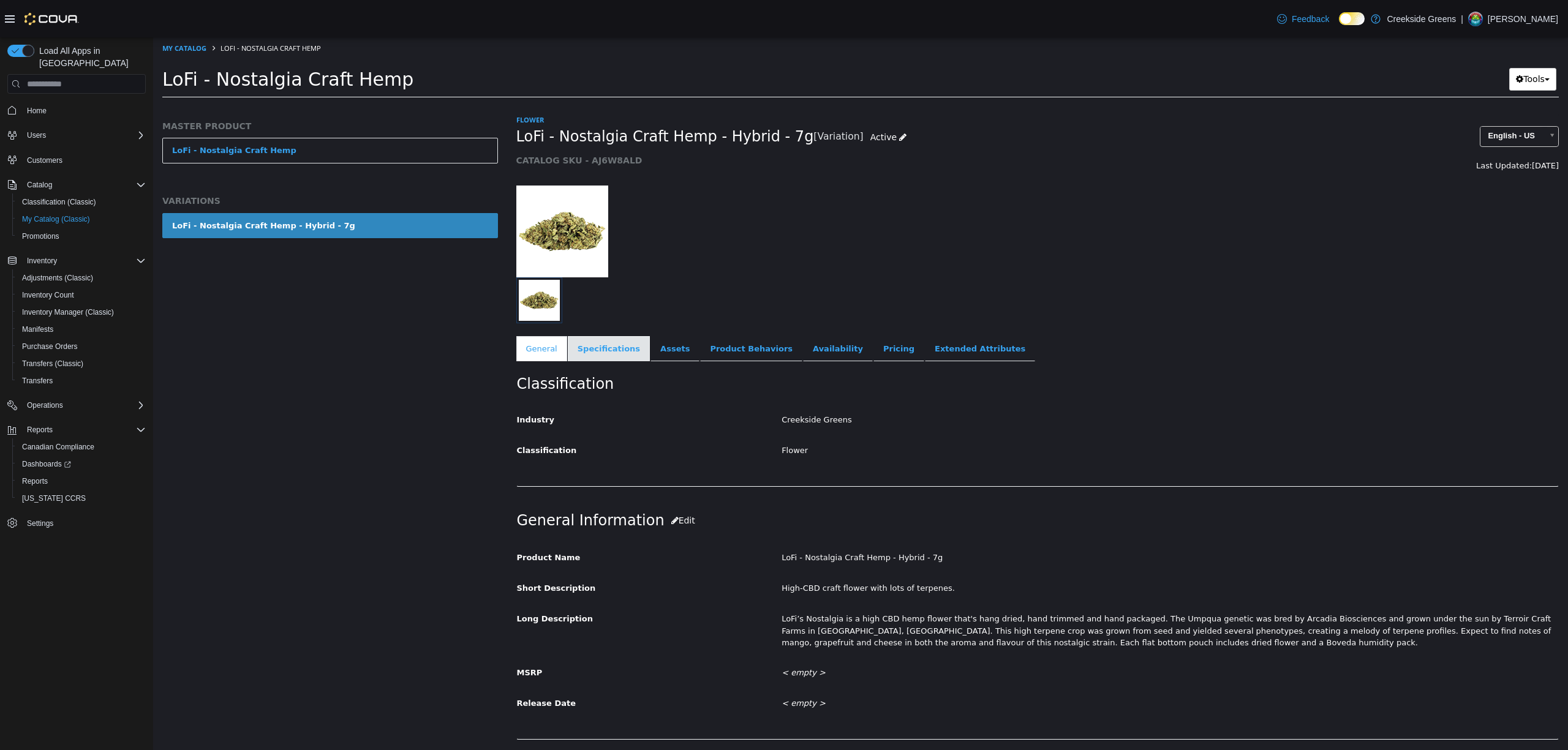
click at [609, 350] on link "Specifications" at bounding box center [608, 349] width 82 height 26
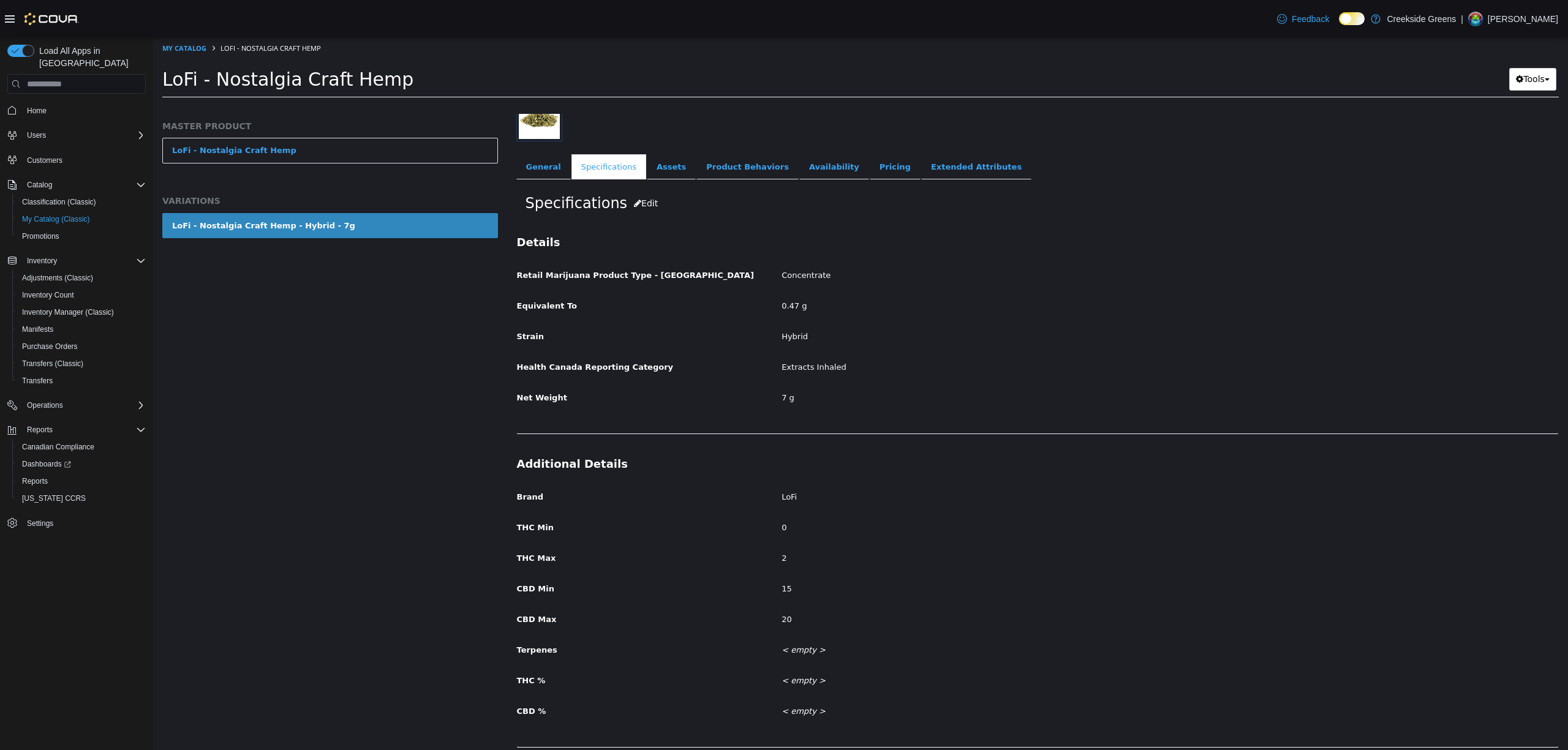
scroll to position [190, 0]
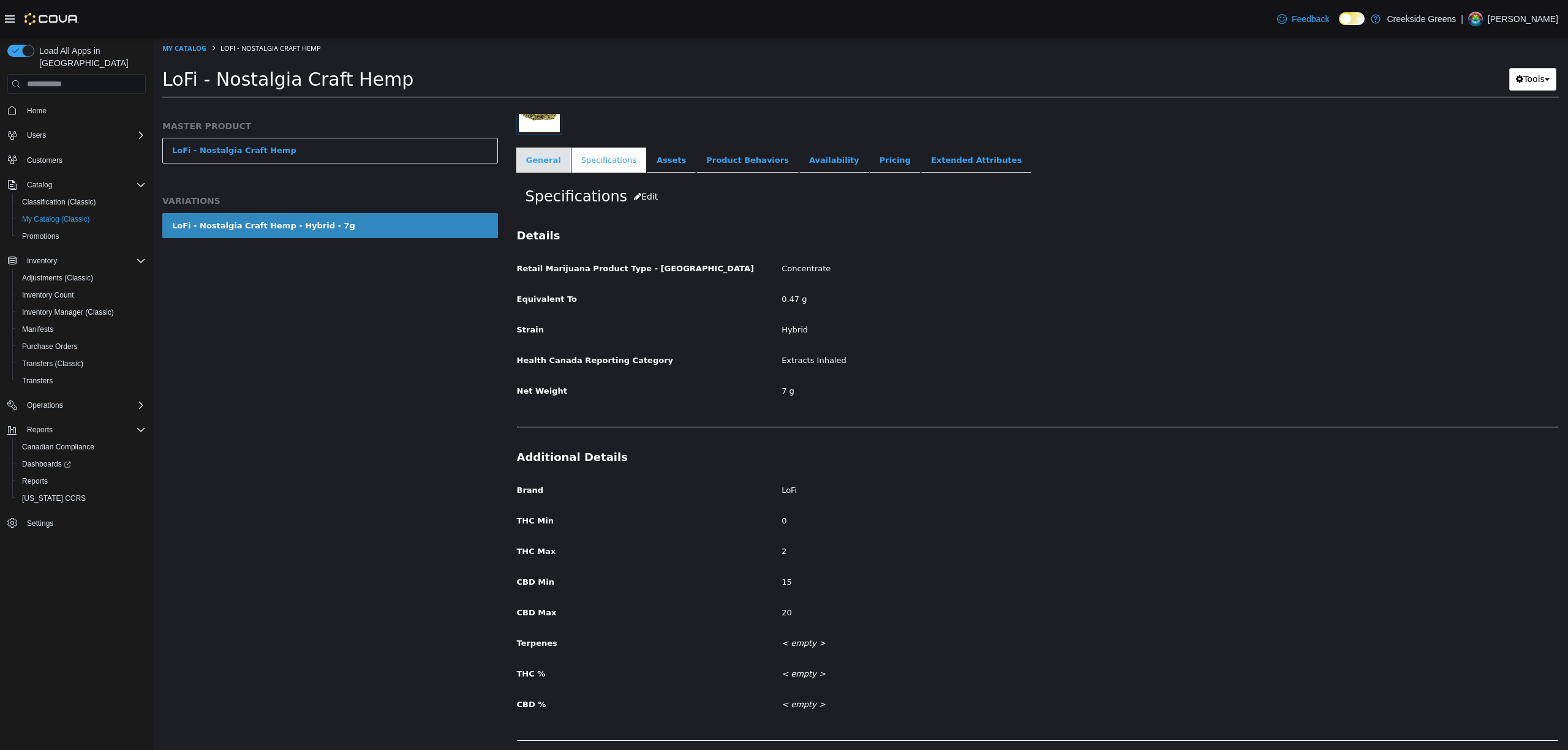
click at [547, 160] on link "General" at bounding box center [543, 161] width 54 height 26
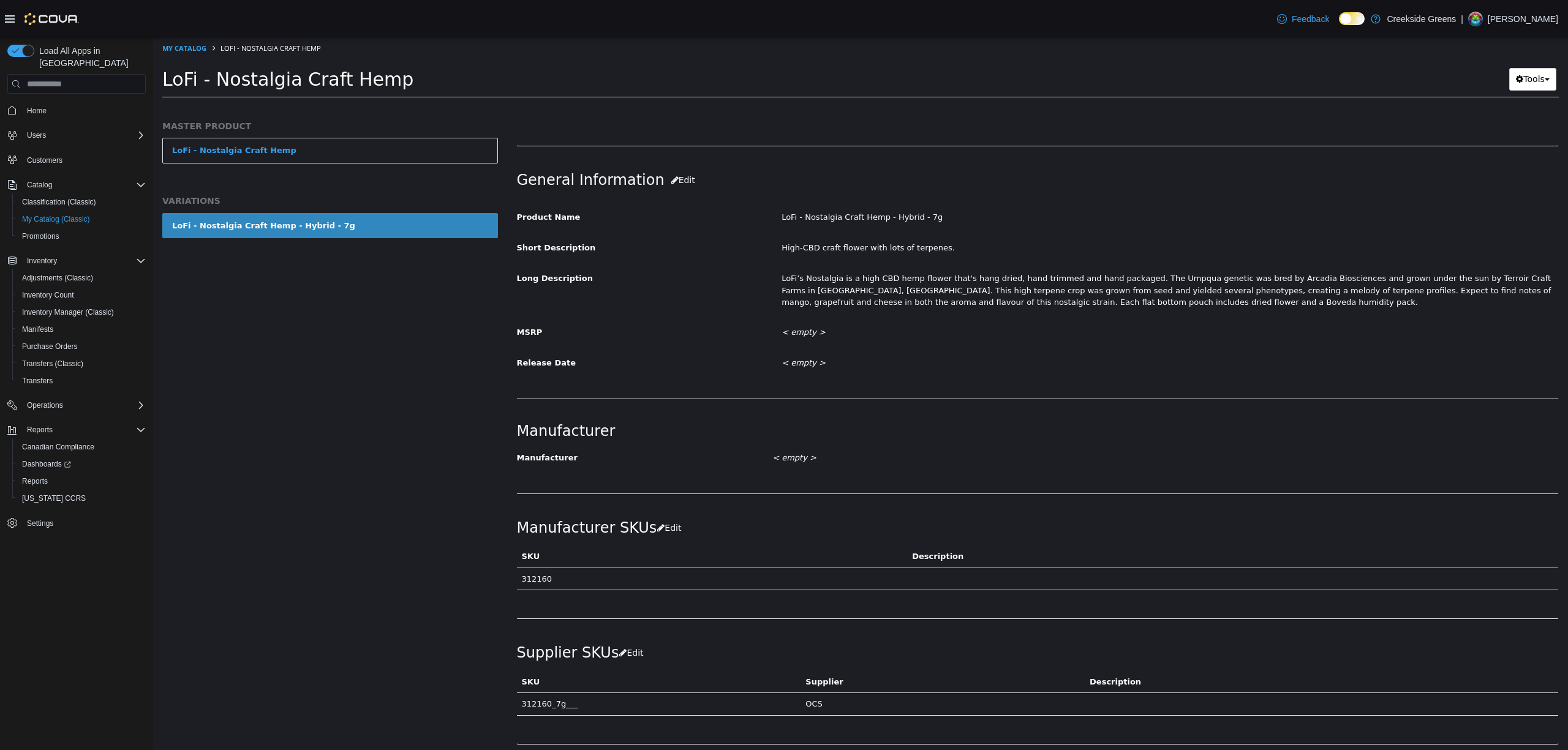
scroll to position [218, 0]
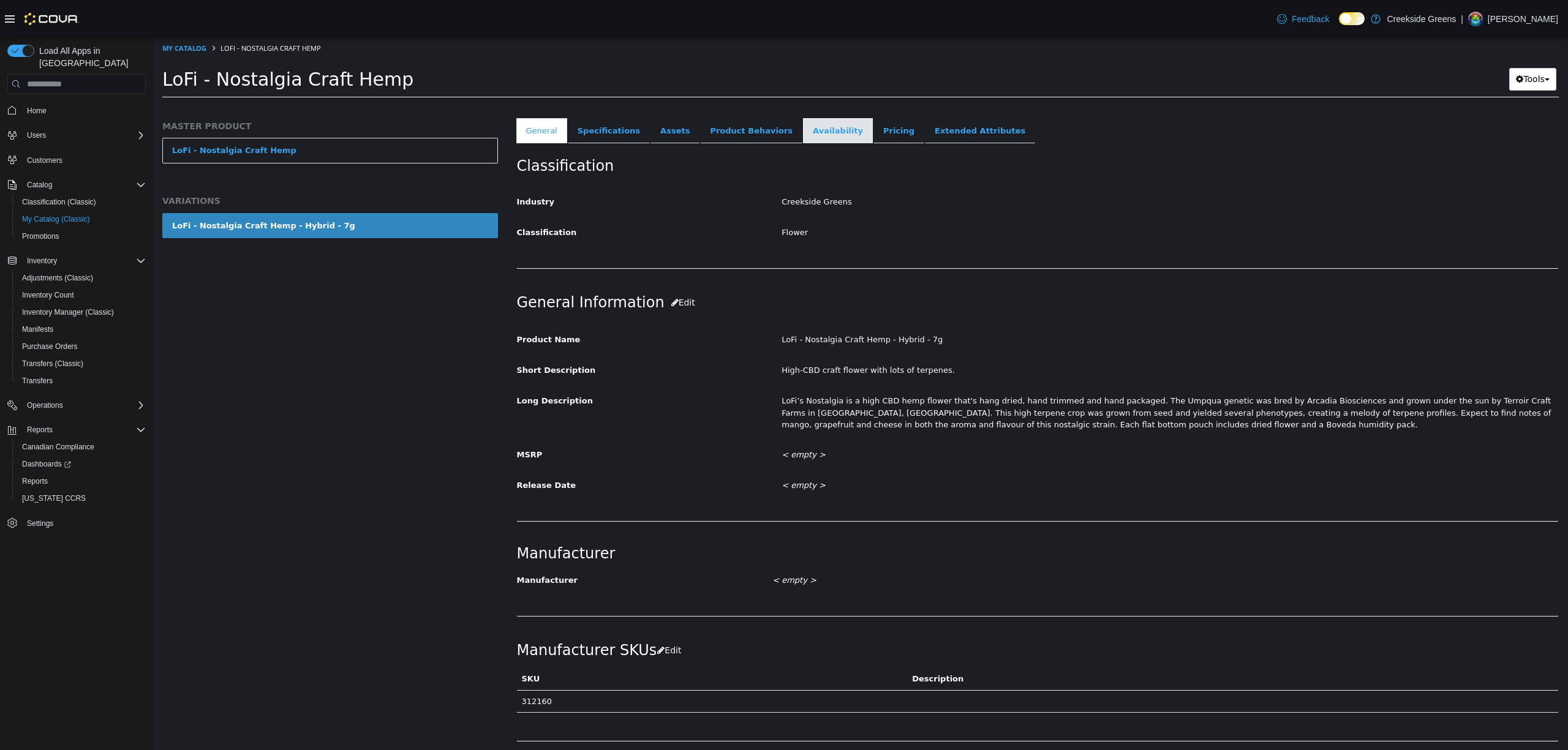
click at [803, 136] on link "Availability" at bounding box center [838, 131] width 70 height 26
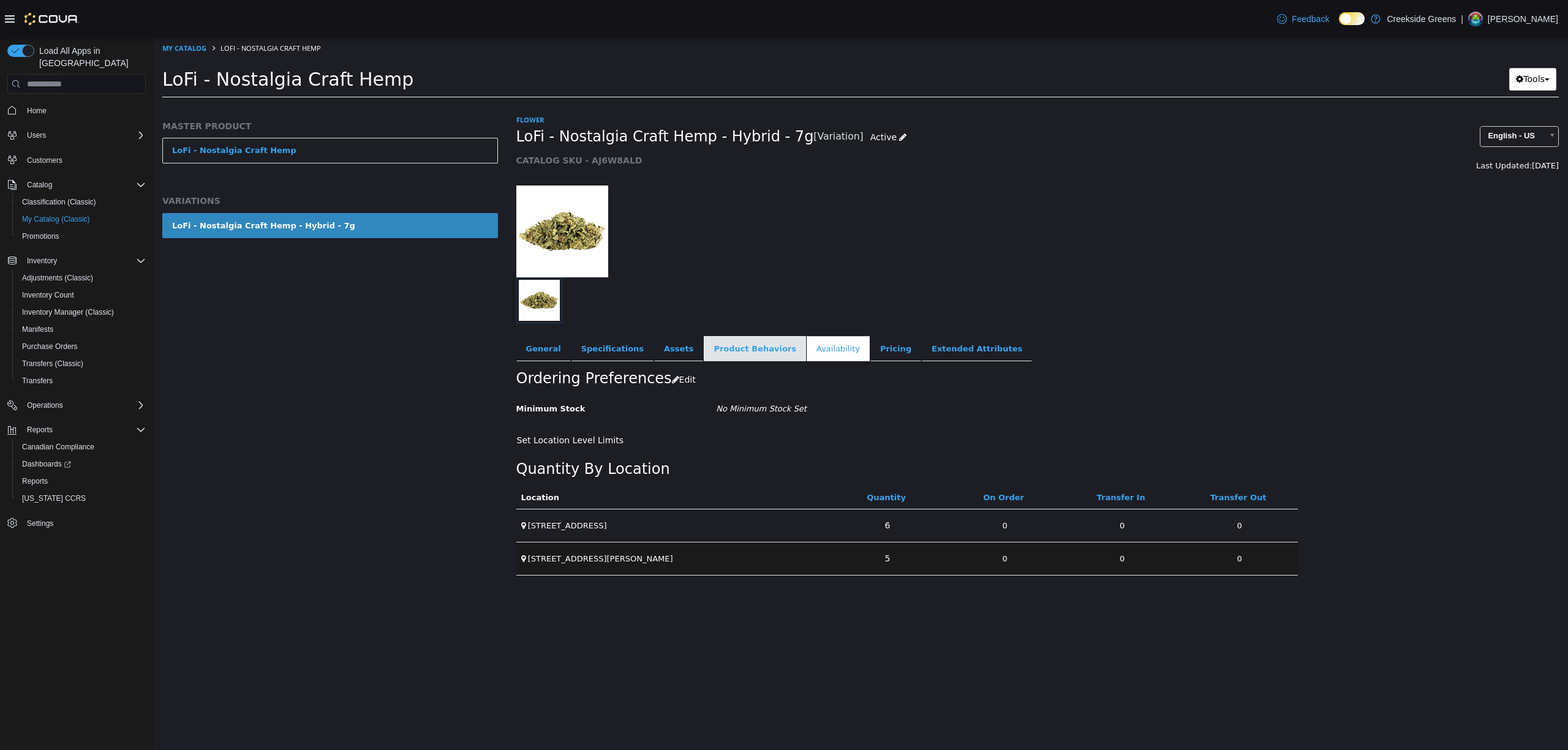
click at [731, 349] on link "Product Behaviors" at bounding box center [754, 349] width 102 height 26
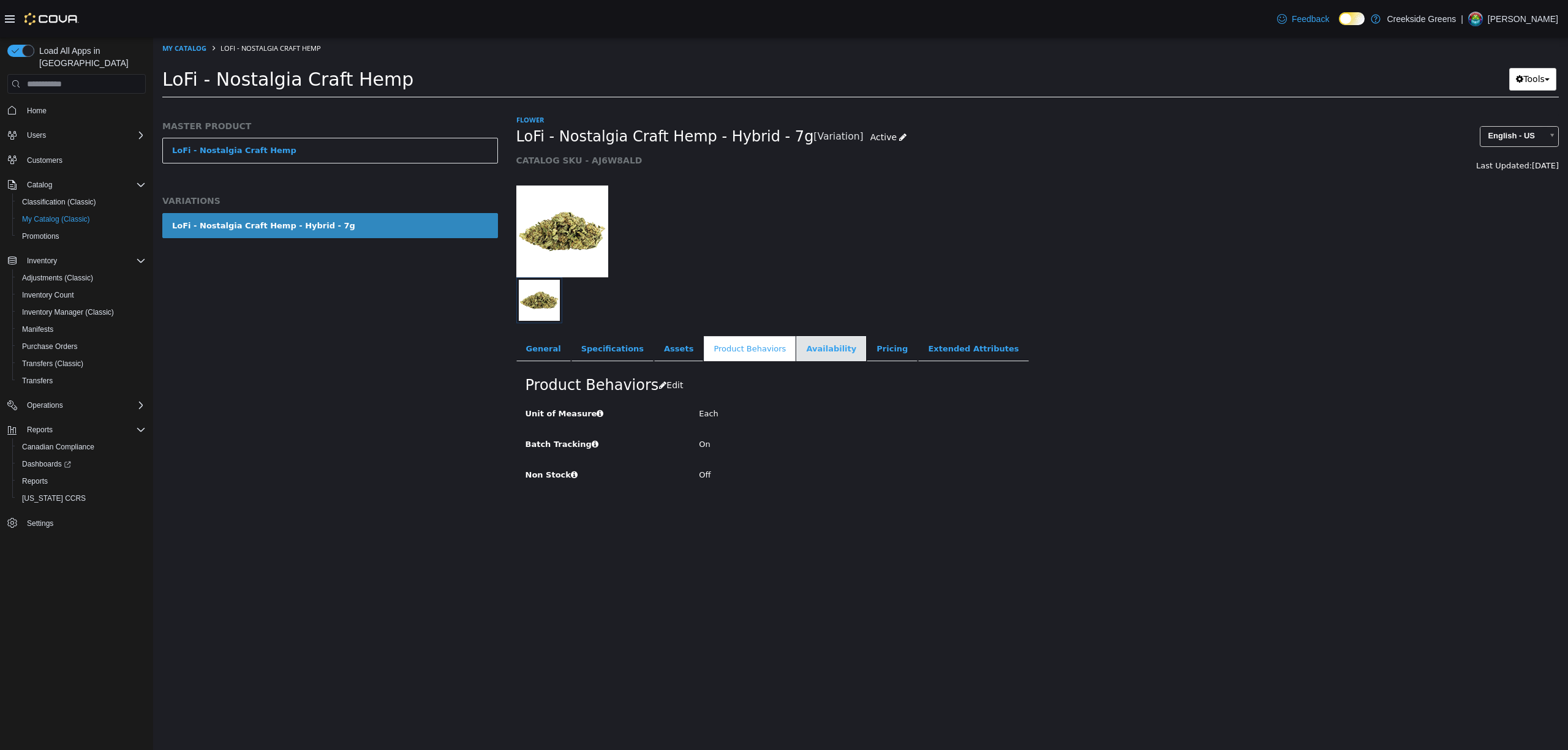
drag, startPoint x: 614, startPoint y: 349, endPoint x: 819, endPoint y: 349, distance: 205.0
click at [615, 349] on link "Specifications" at bounding box center [612, 349] width 82 height 26
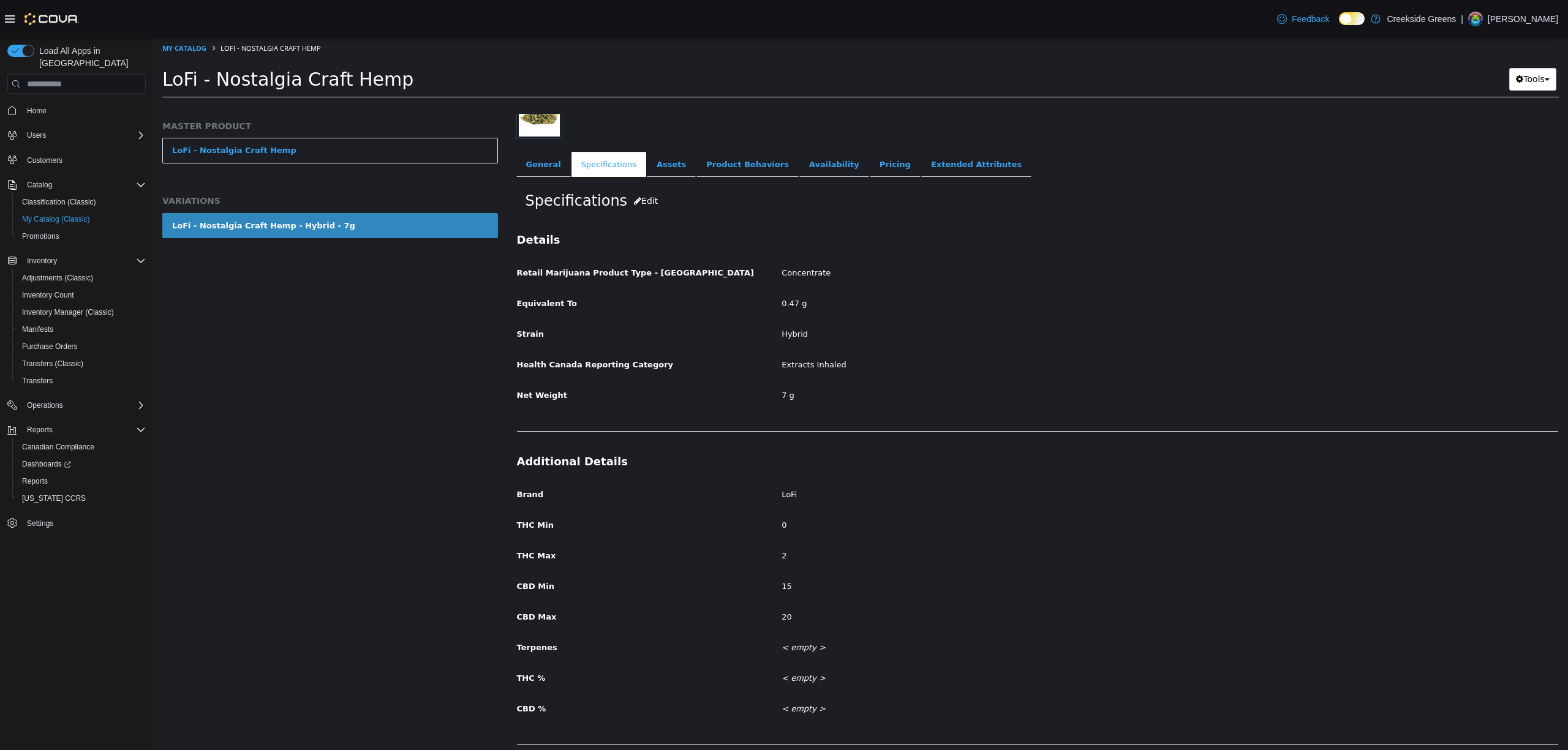
scroll to position [190, 0]
click at [948, 175] on div "Specifications Edit Details Retail Marijuana Product Type - Canada Concentrate …" at bounding box center [1038, 461] width 1043 height 577
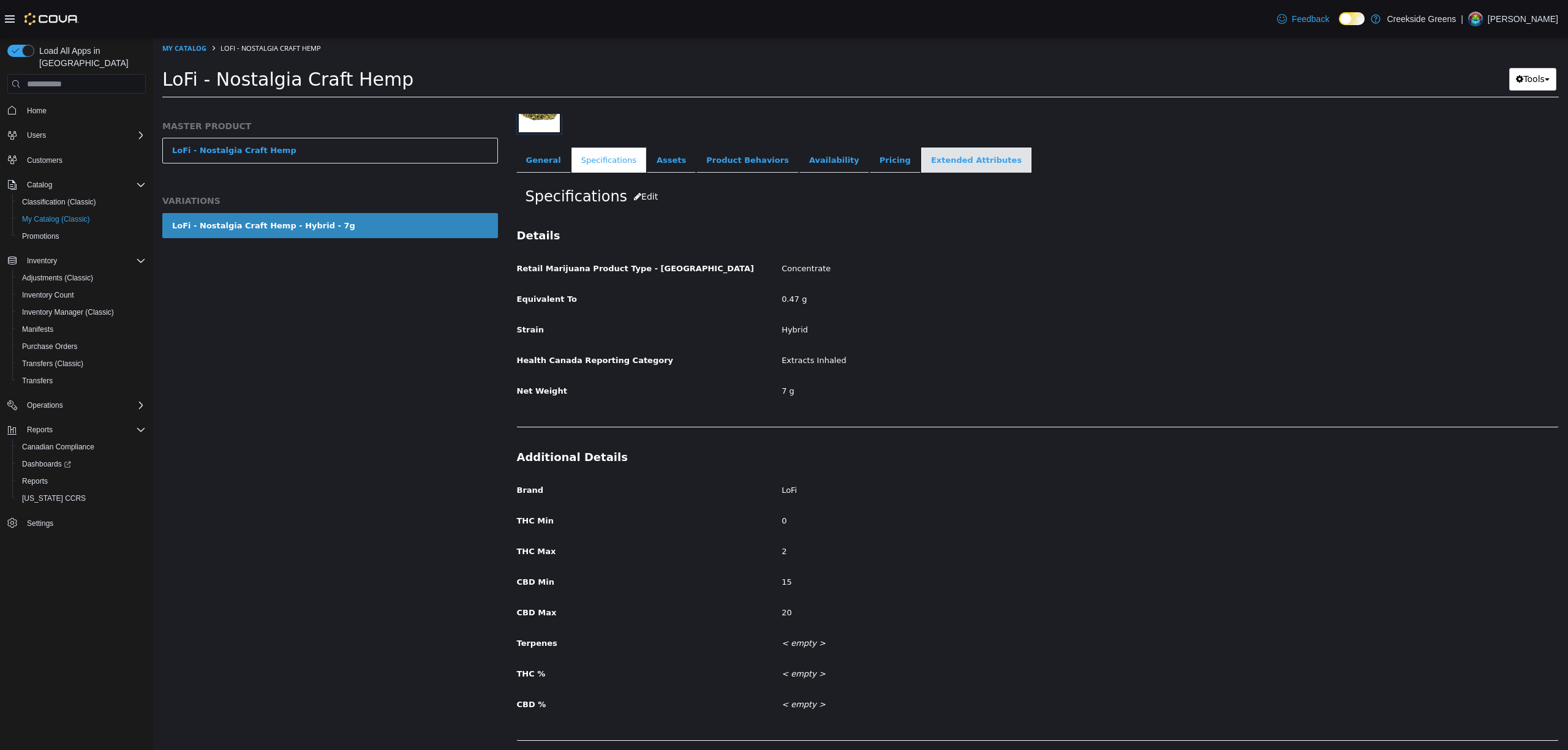
click at [948, 170] on link "Extended Attributes" at bounding box center [976, 161] width 110 height 26
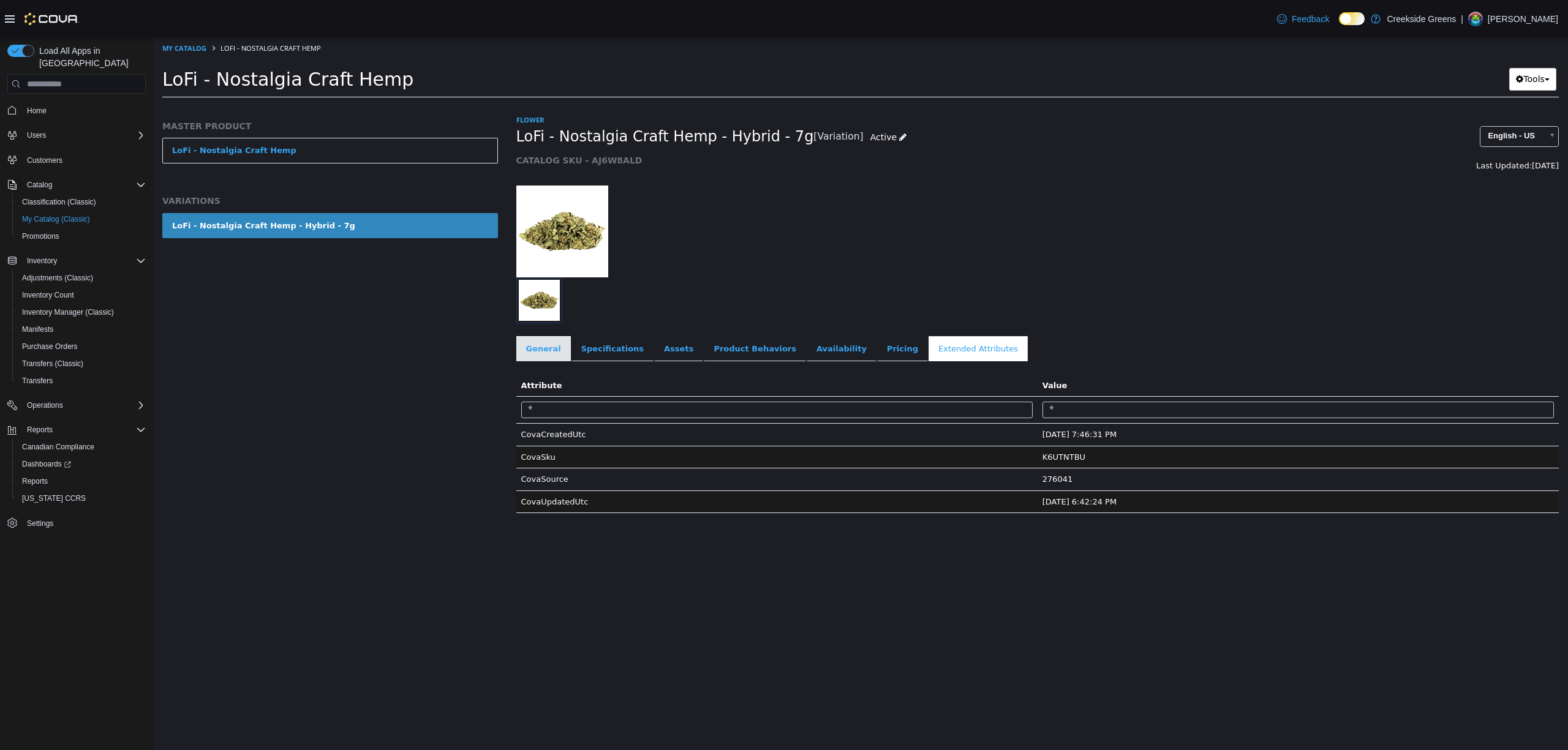
click at [530, 351] on link "General" at bounding box center [543, 349] width 54 height 26
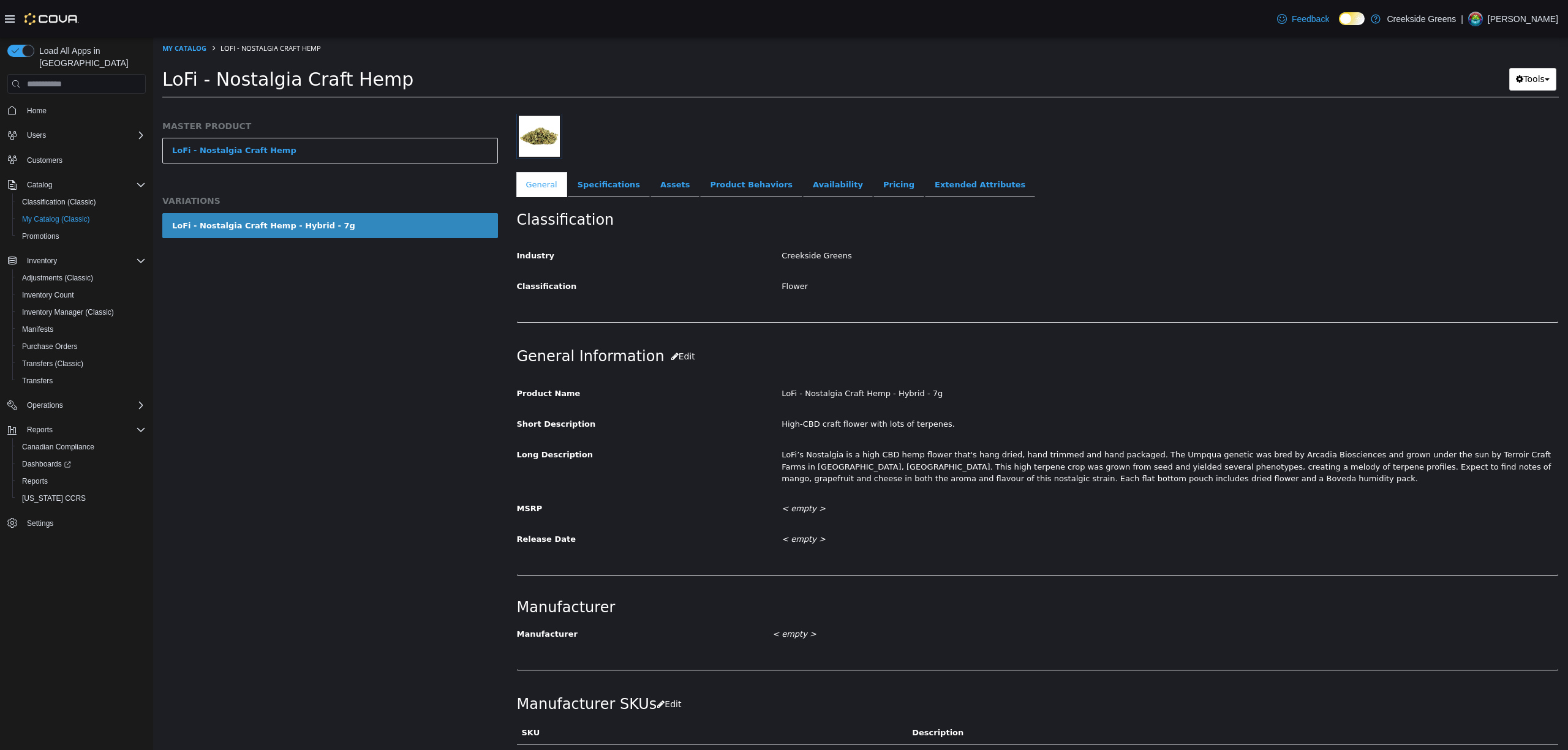
scroll to position [163, 0]
click at [178, 38] on ol "My Catalog LoFi - Nostalgia Craft Hemp" at bounding box center [861, 48] width 1415 height 22
click at [174, 46] on link "My Catalog" at bounding box center [184, 48] width 44 height 9
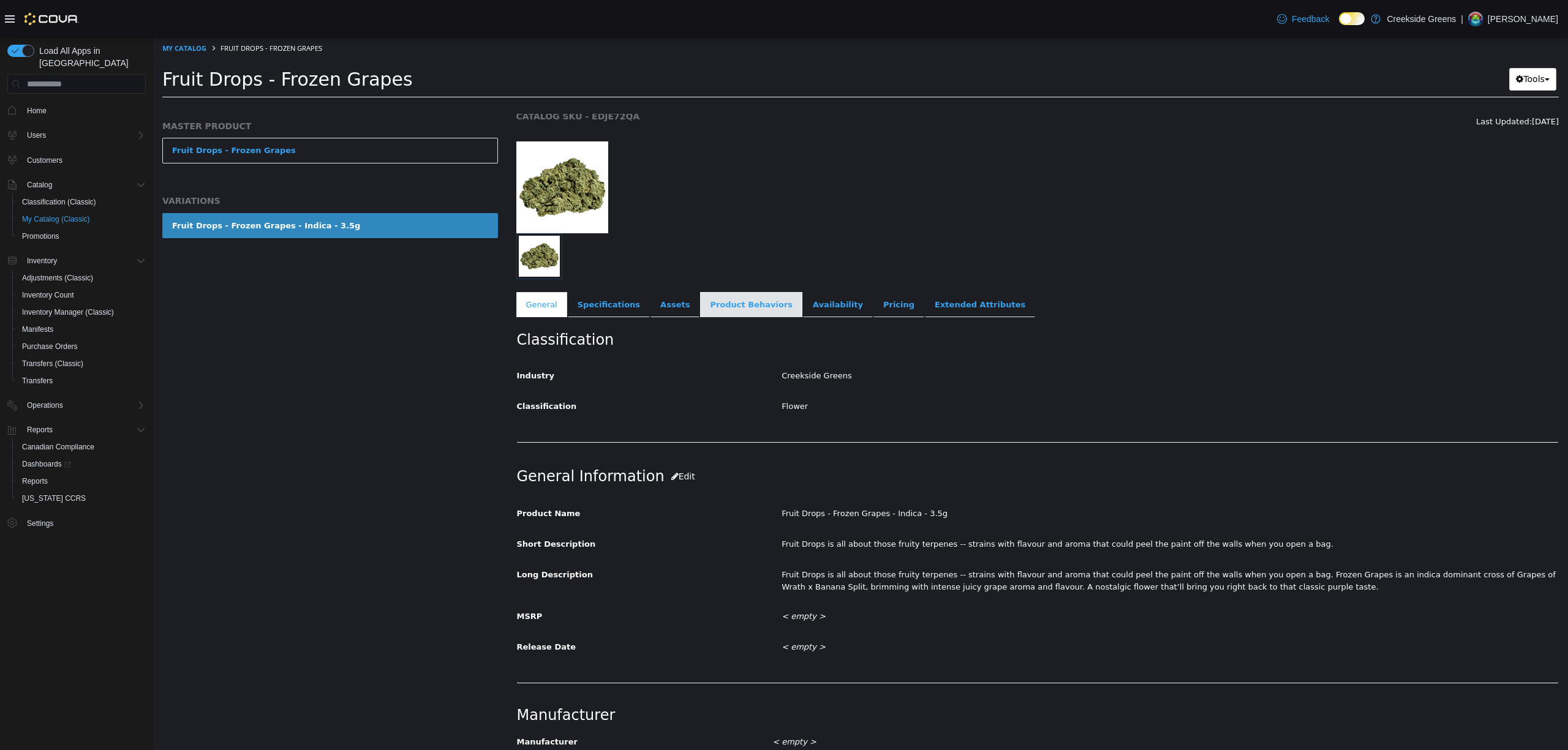
scroll to position [42, 0]
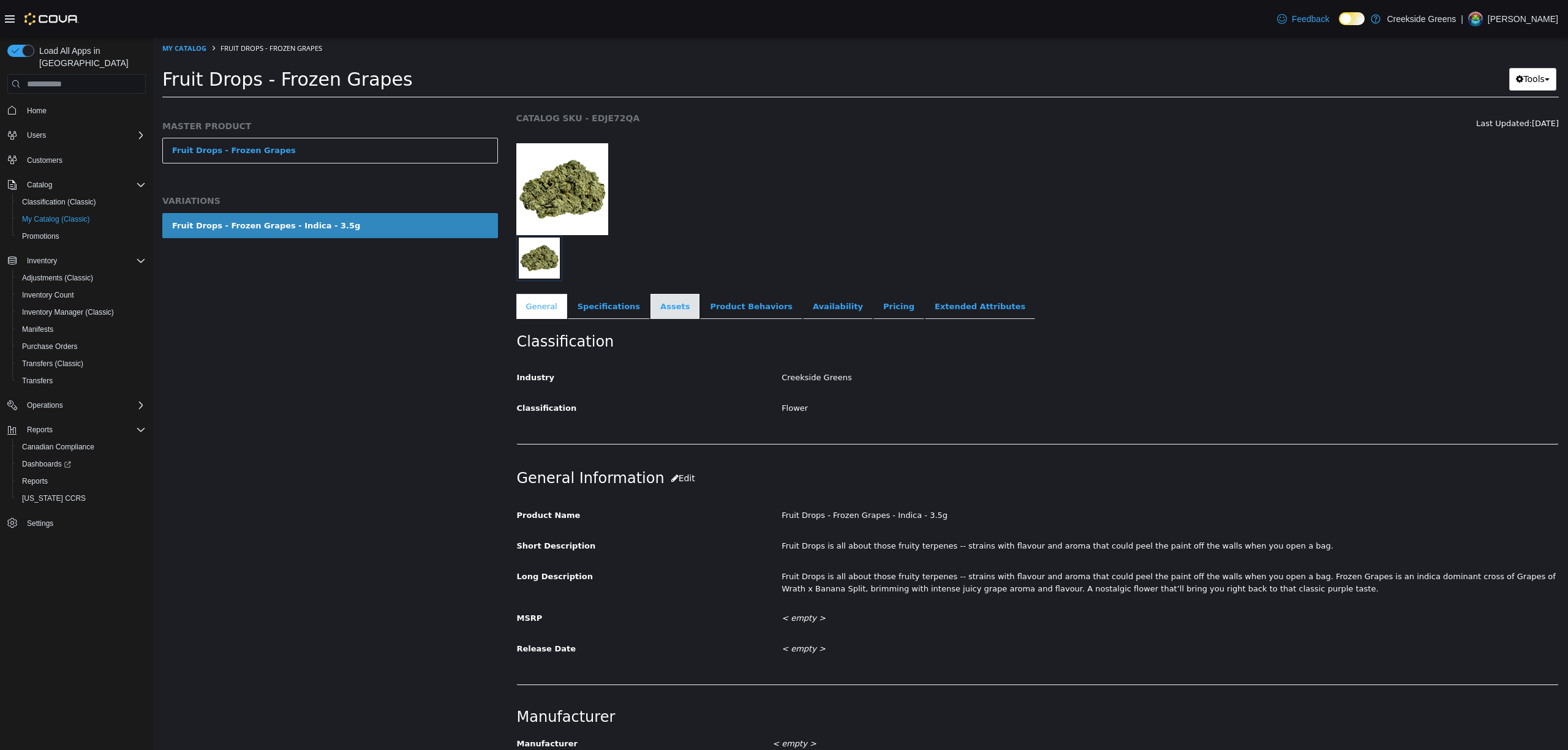
click at [650, 317] on link "Assets" at bounding box center [675, 307] width 49 height 26
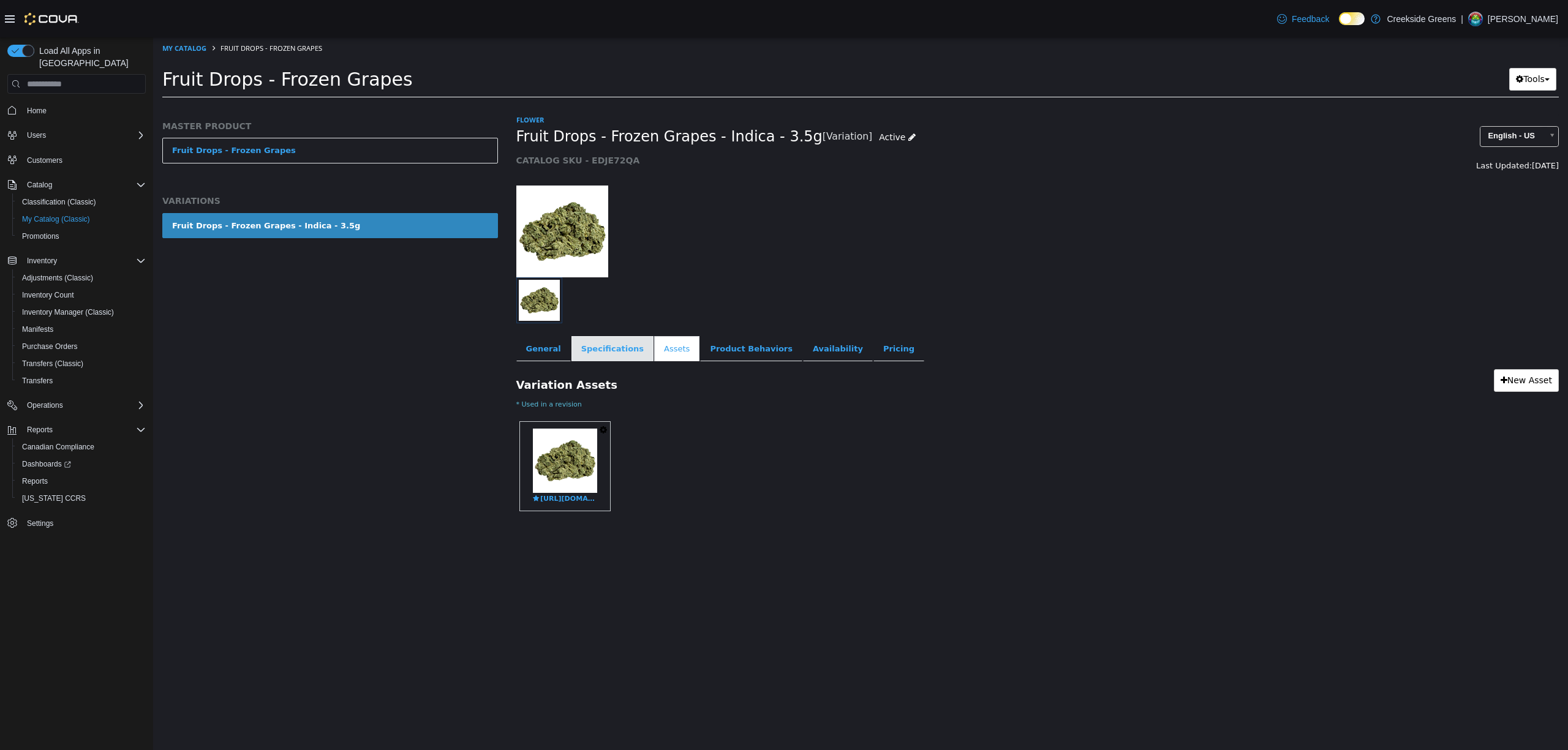
click at [618, 356] on link "Specifications" at bounding box center [612, 349] width 82 height 26
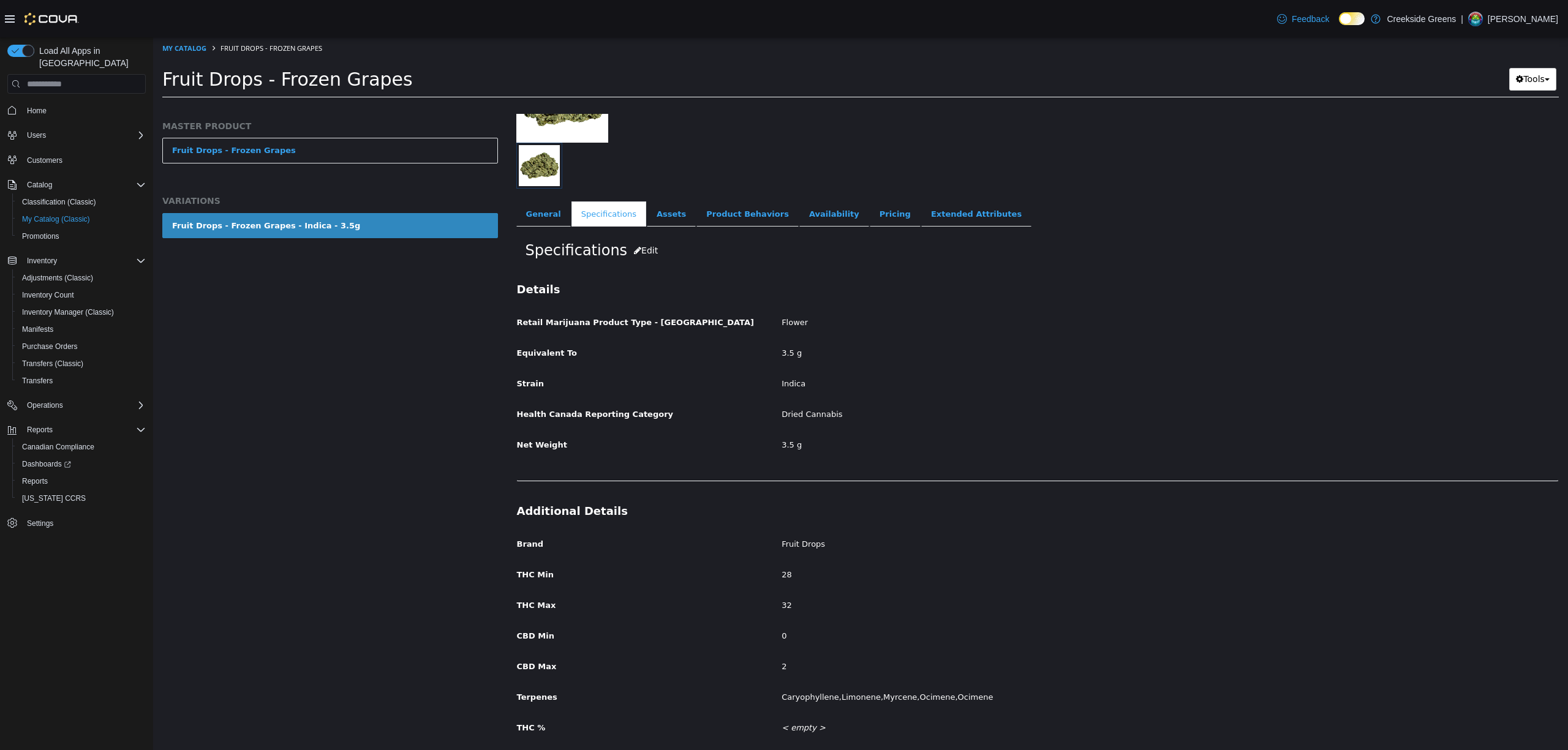
scroll to position [190, 0]
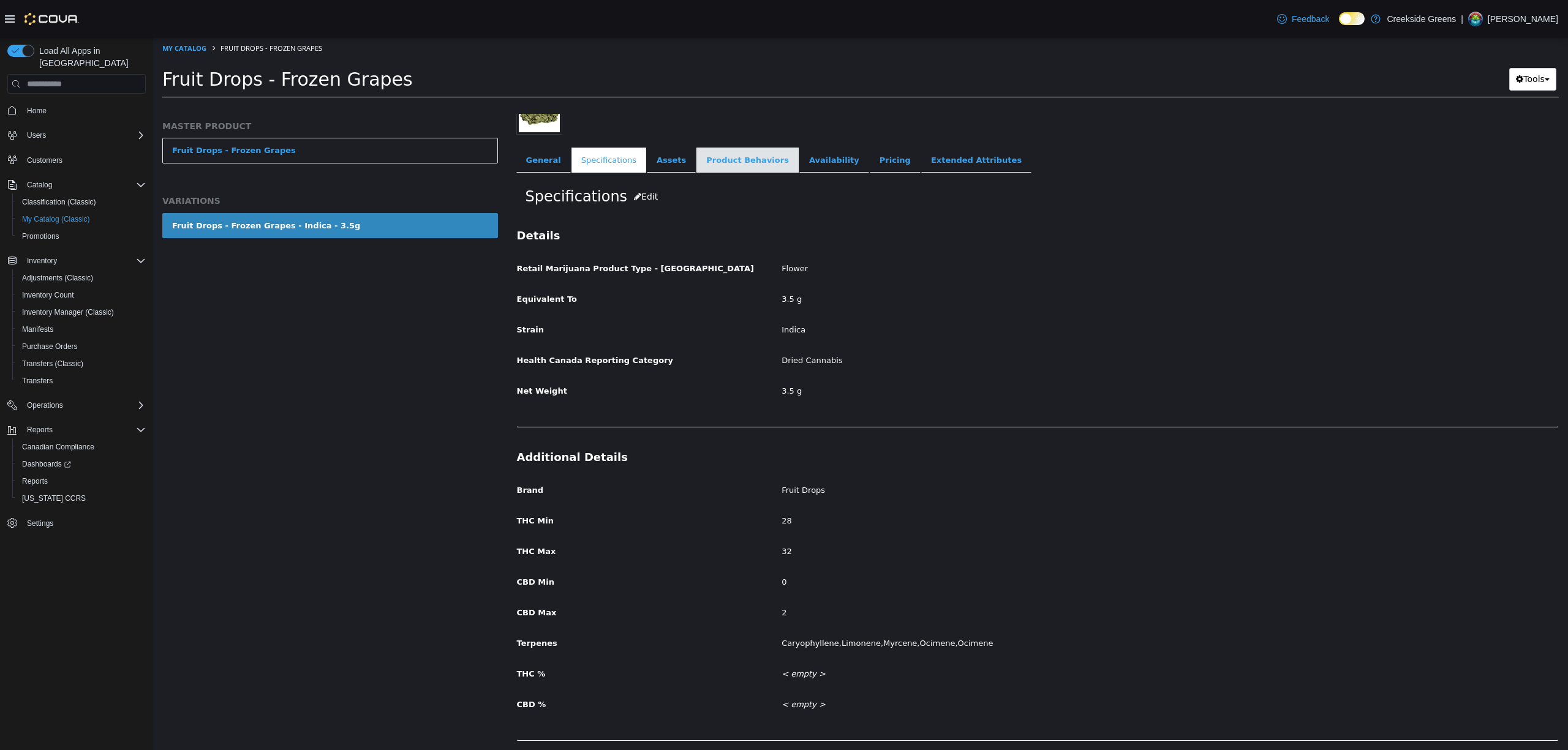
click at [745, 158] on link "Product Behaviors" at bounding box center [747, 161] width 102 height 26
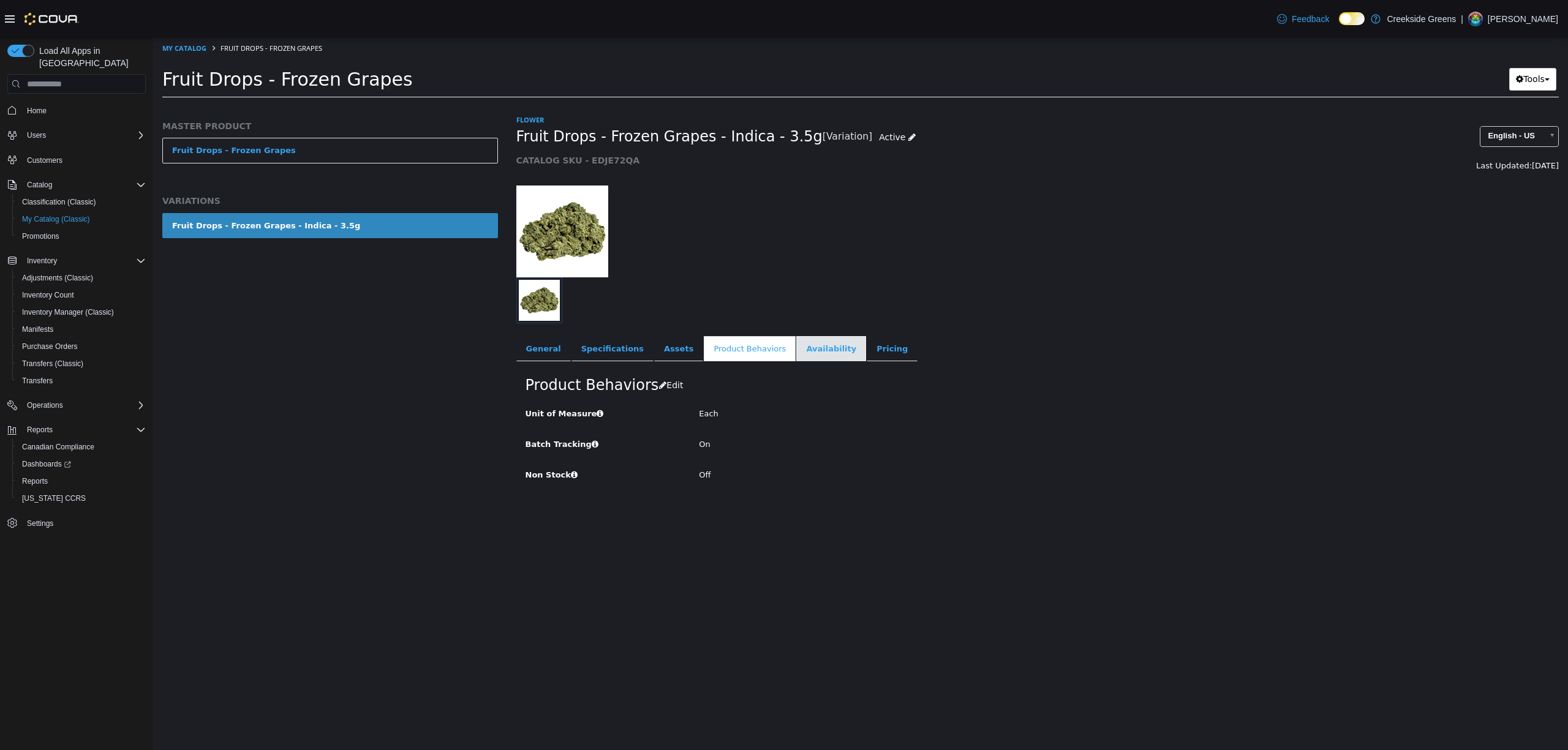
click at [796, 349] on link "Availability" at bounding box center [831, 349] width 70 height 26
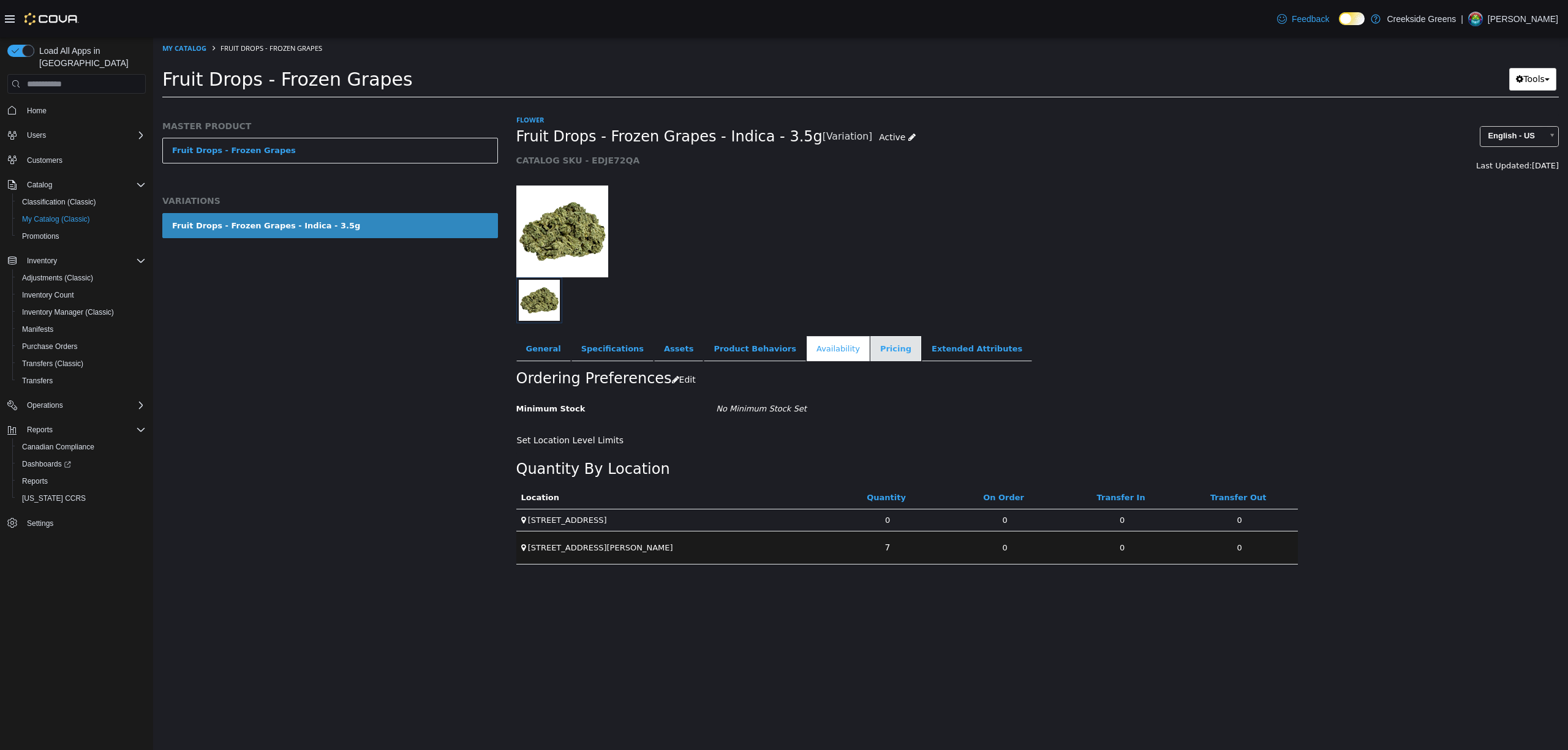
click at [870, 352] on link "Pricing" at bounding box center [895, 349] width 51 height 26
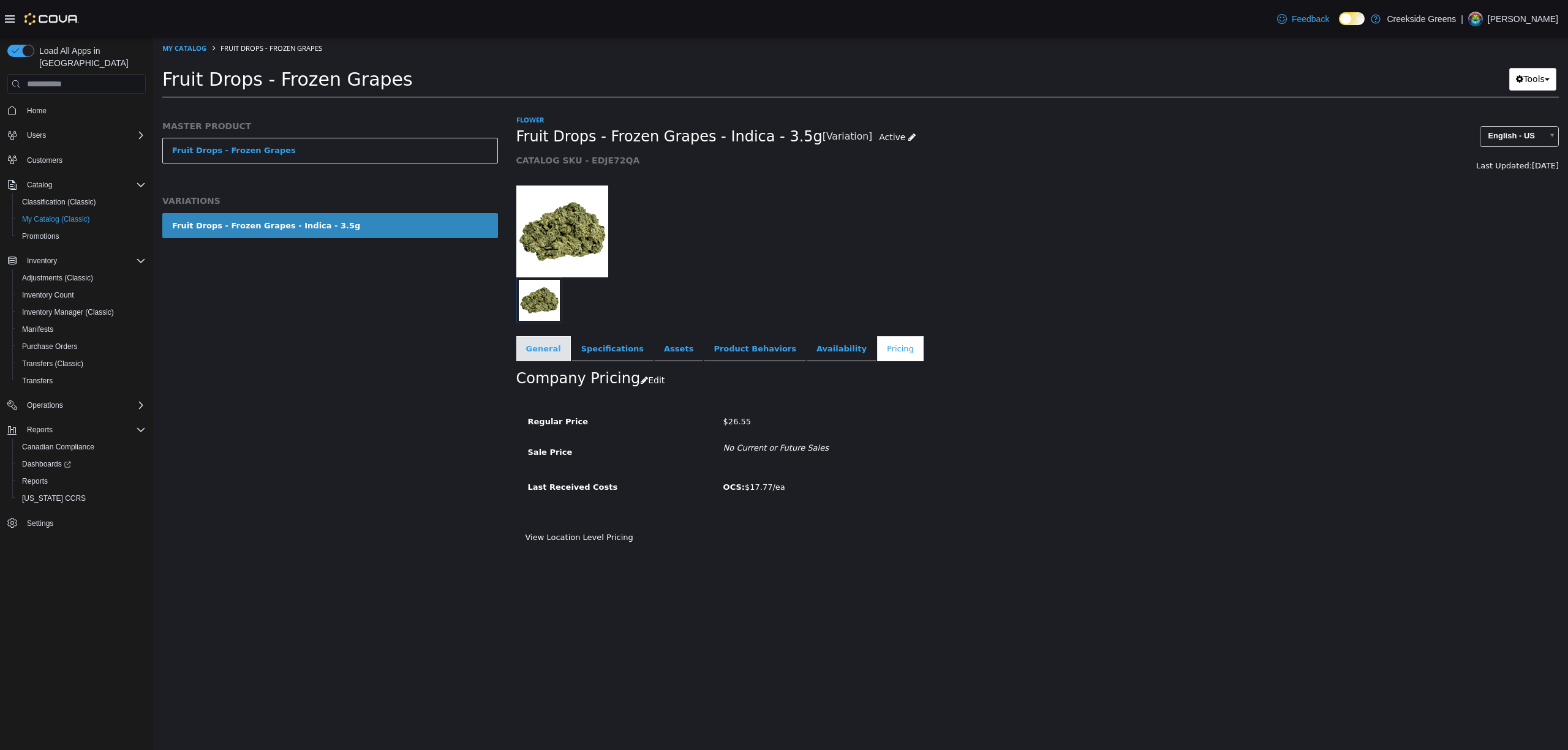
click at [535, 344] on link "General" at bounding box center [543, 349] width 54 height 26
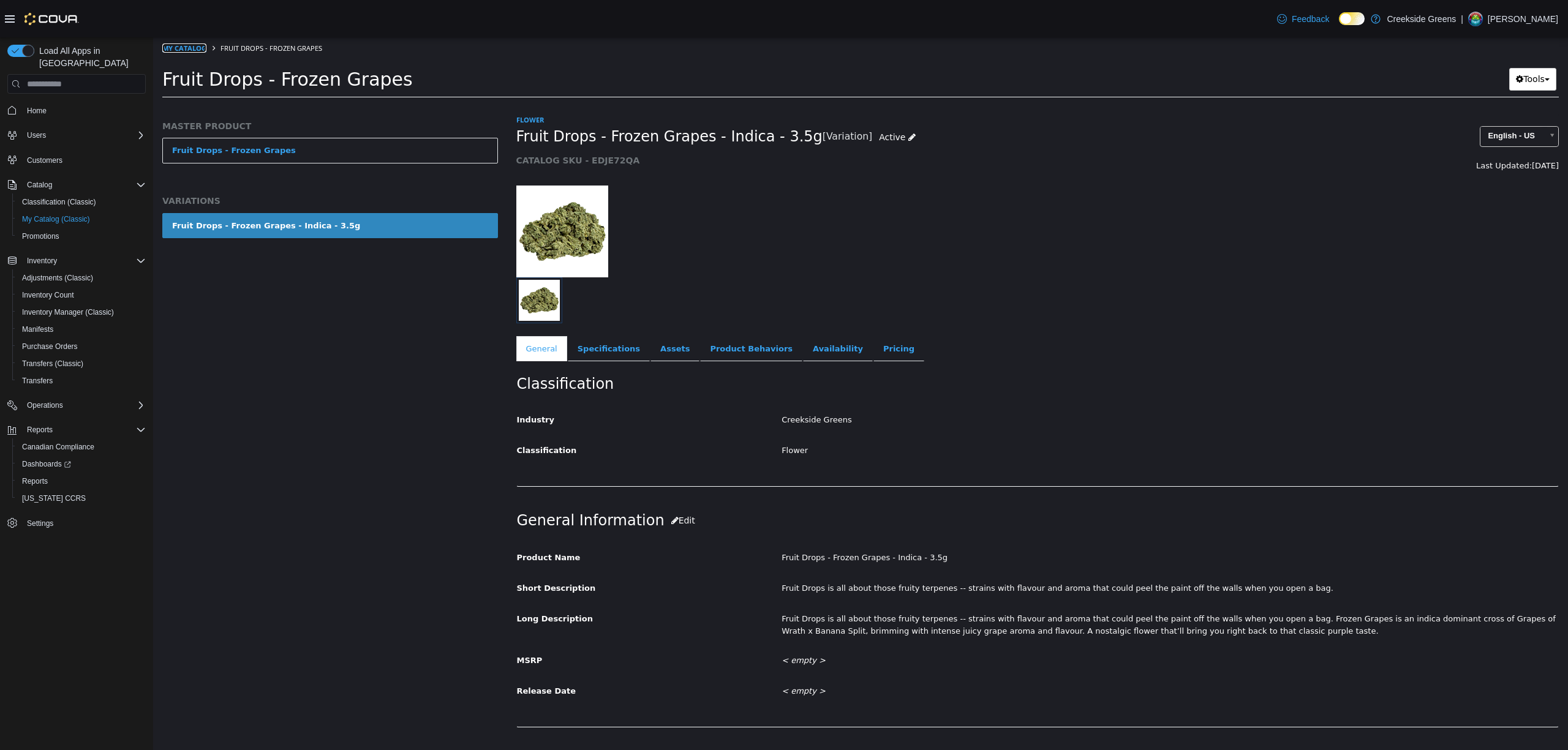
click at [187, 43] on link "My Catalog" at bounding box center [184, 48] width 44 height 9
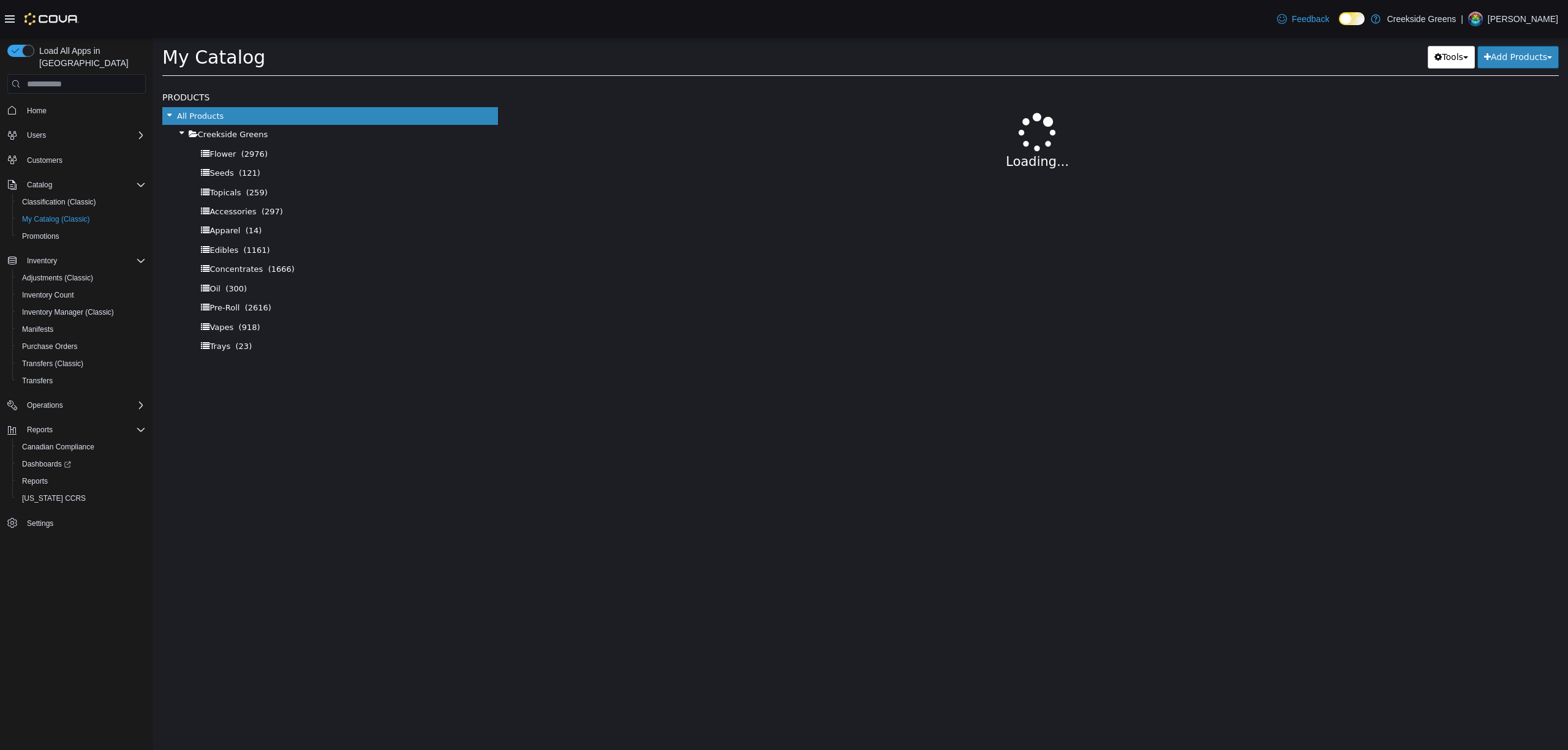
select select "**********"
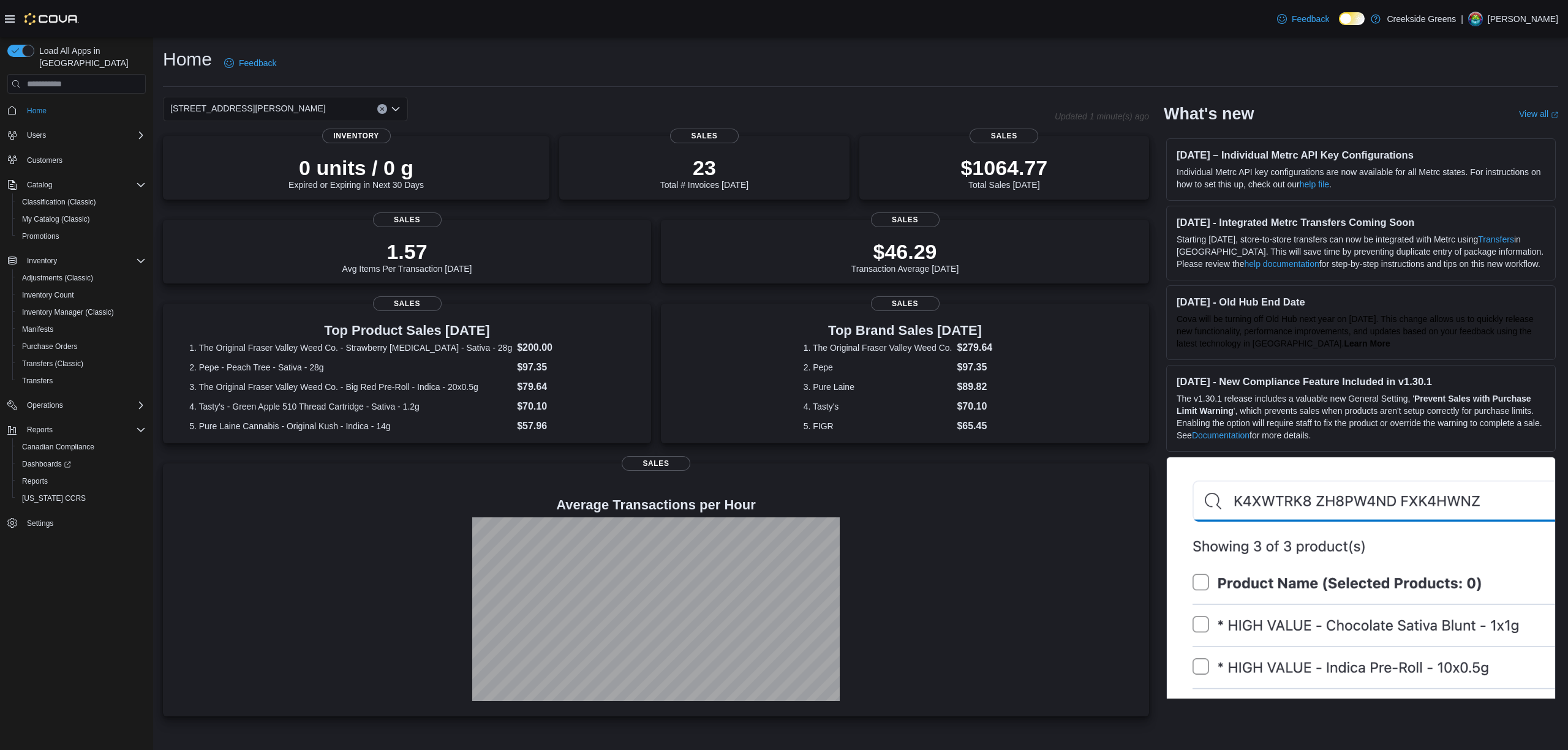
click at [246, 118] on div "[STREET_ADDRESS][PERSON_NAME]" at bounding box center [285, 109] width 245 height 25
click at [233, 148] on span "[STREET_ADDRESS]" at bounding box center [246, 148] width 85 height 12
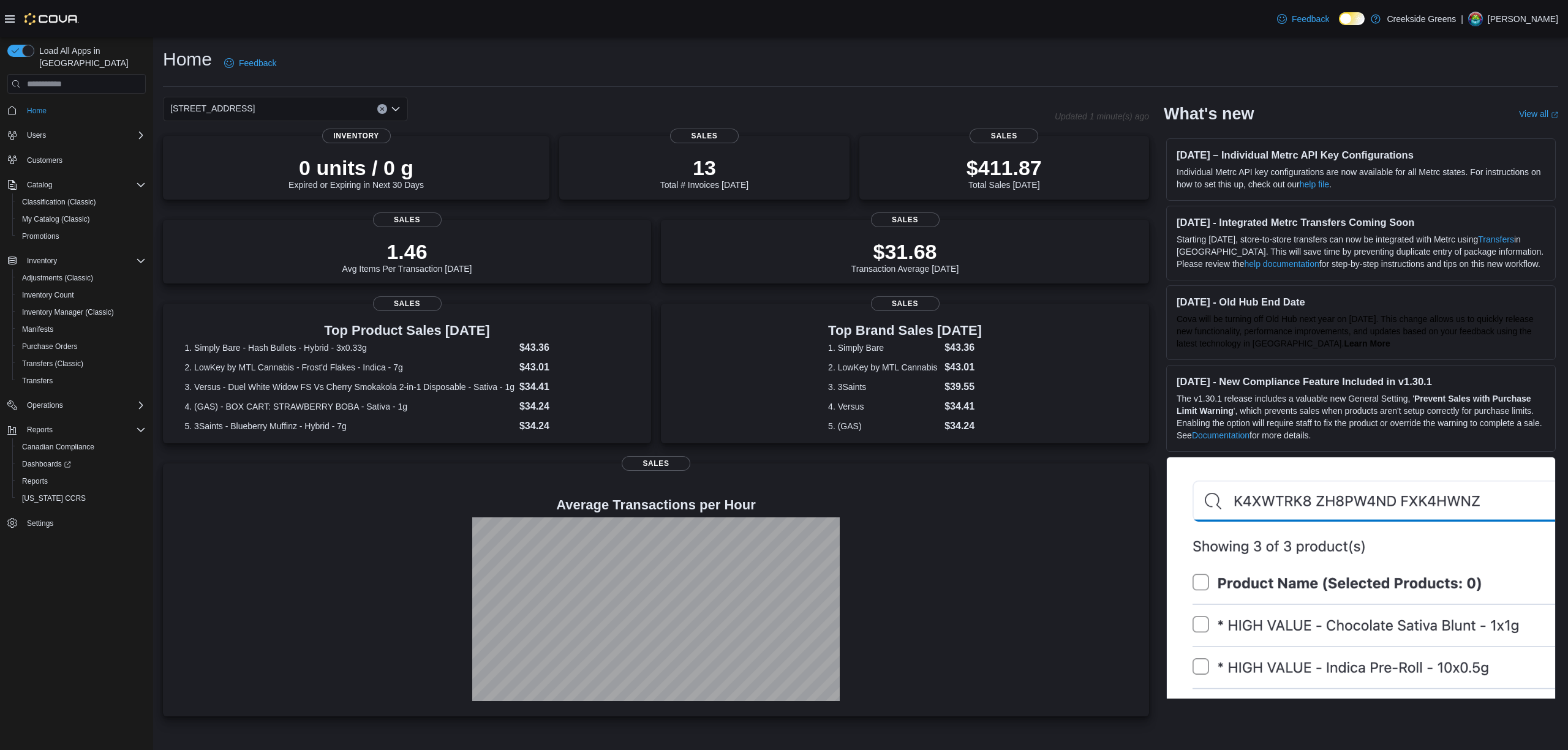
click at [266, 111] on div "[STREET_ADDRESS]" at bounding box center [285, 109] width 245 height 25
click at [242, 165] on span "[STREET_ADDRESS][PERSON_NAME]" at bounding box center [281, 165] width 155 height 12
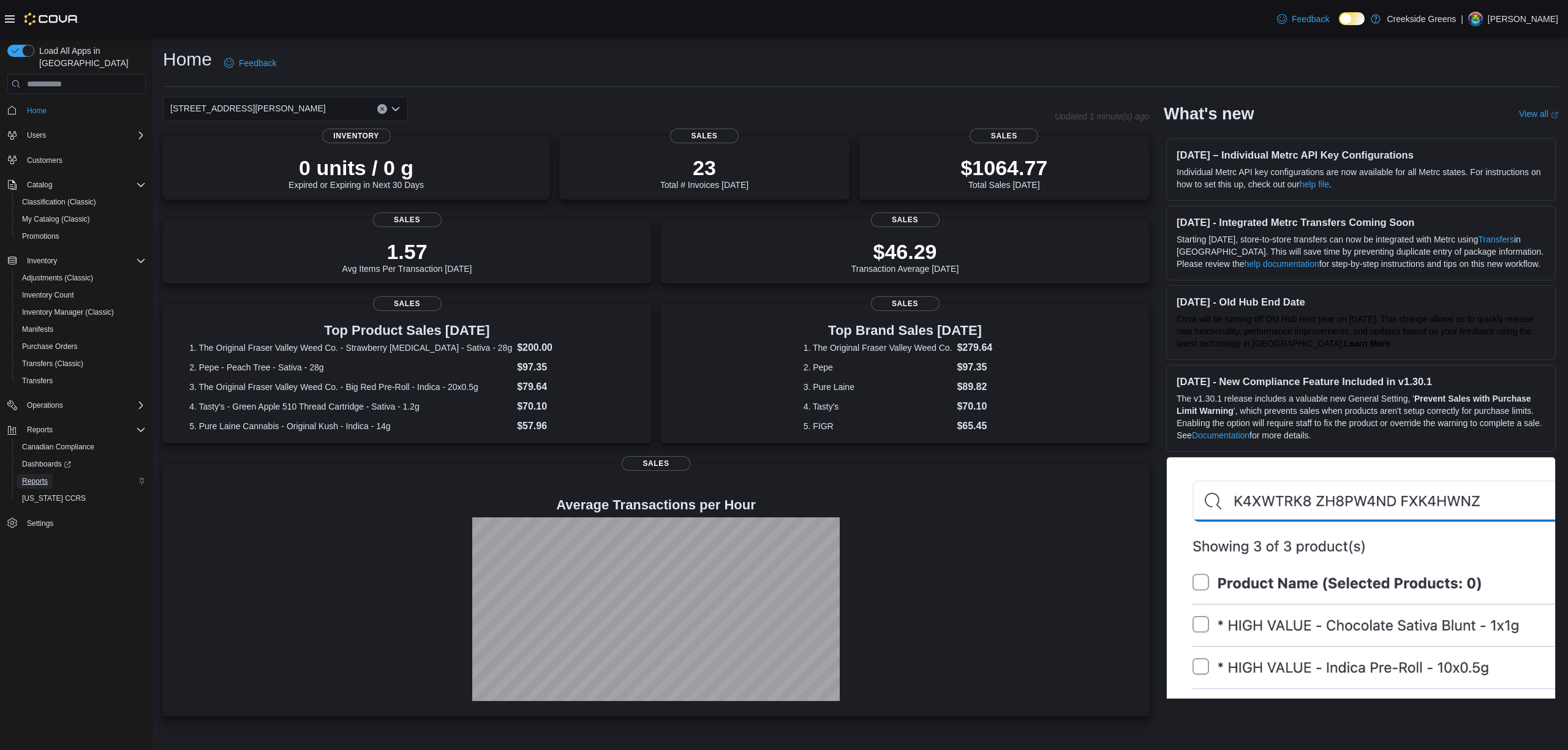
click at [38, 476] on span "Reports" at bounding box center [35, 482] width 26 height 14
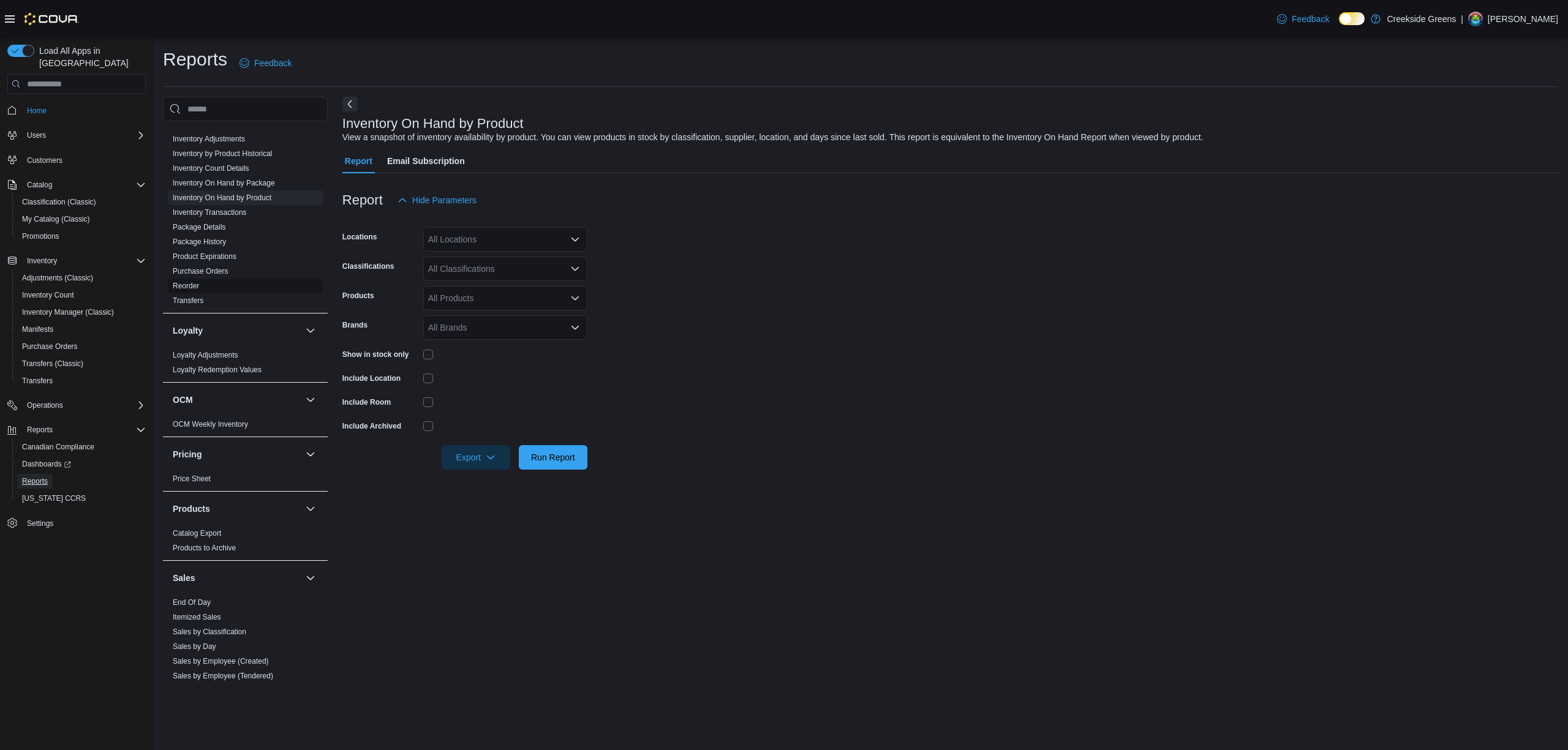
scroll to position [245, 0]
click at [185, 597] on link "End Of Day" at bounding box center [192, 601] width 38 height 9
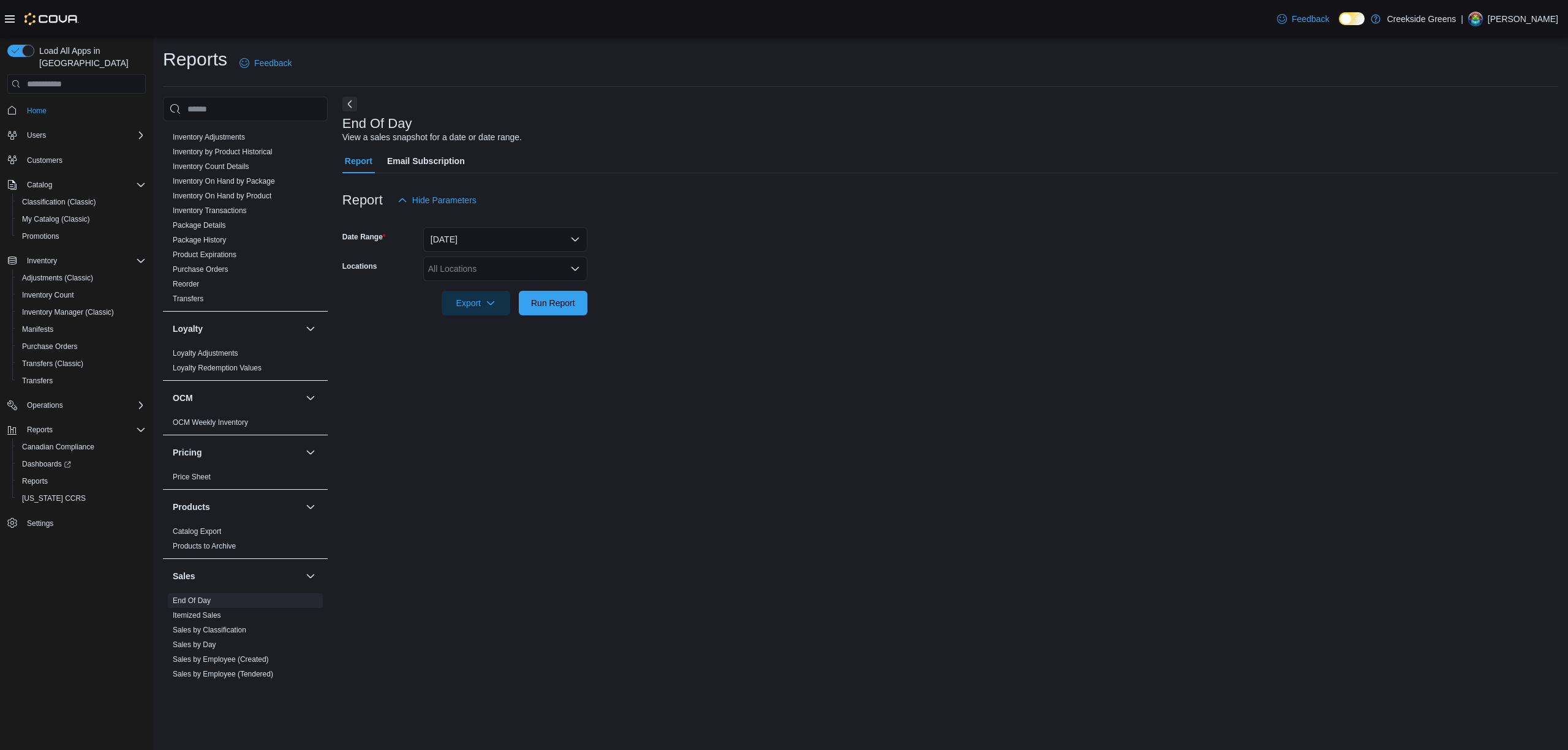
click at [482, 265] on div "All Locations" at bounding box center [505, 269] width 164 height 25
click at [485, 323] on span "[STREET_ADDRESS][PERSON_NAME]" at bounding box center [527, 325] width 155 height 12
click at [774, 318] on div at bounding box center [950, 323] width 1216 height 14
click at [538, 302] on span "Run Report" at bounding box center [553, 302] width 44 height 12
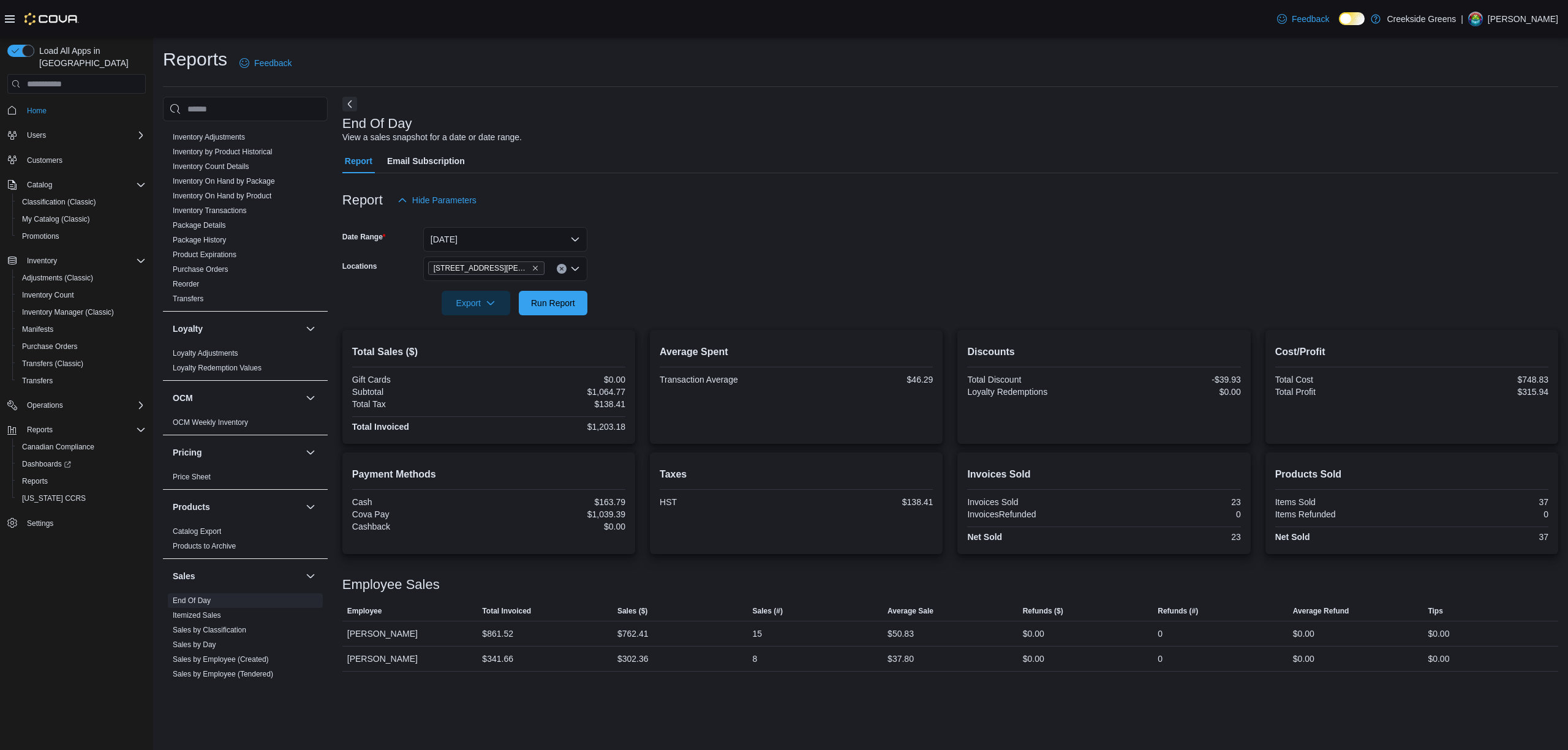
click at [498, 265] on span "[STREET_ADDRESS][PERSON_NAME]" at bounding box center [487, 268] width 106 height 12
click at [480, 307] on span "[STREET_ADDRESS]" at bounding box center [492, 307] width 85 height 12
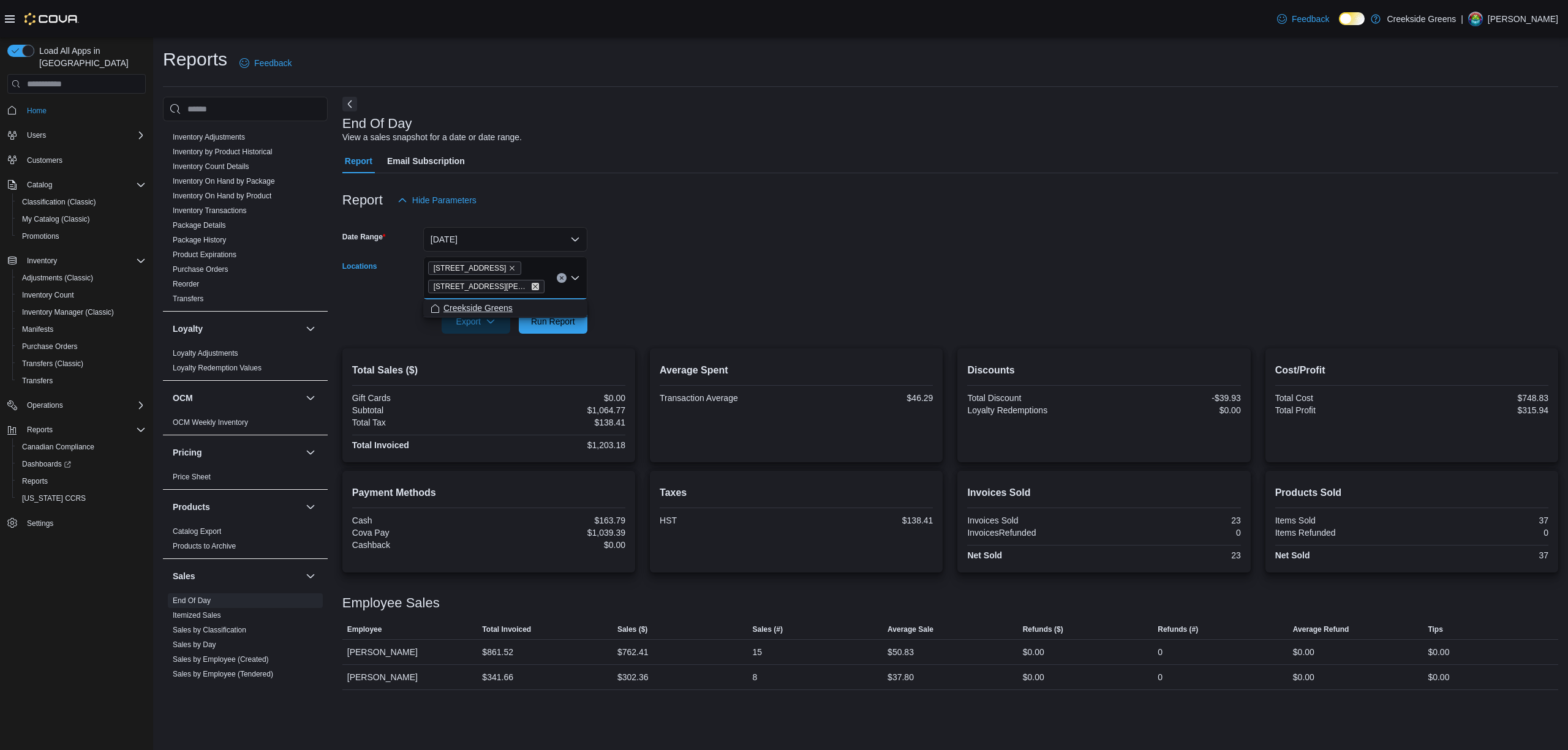
click at [532, 287] on icon "Remove 19 Reuben Crescent from selection in this group" at bounding box center [535, 286] width 7 height 7
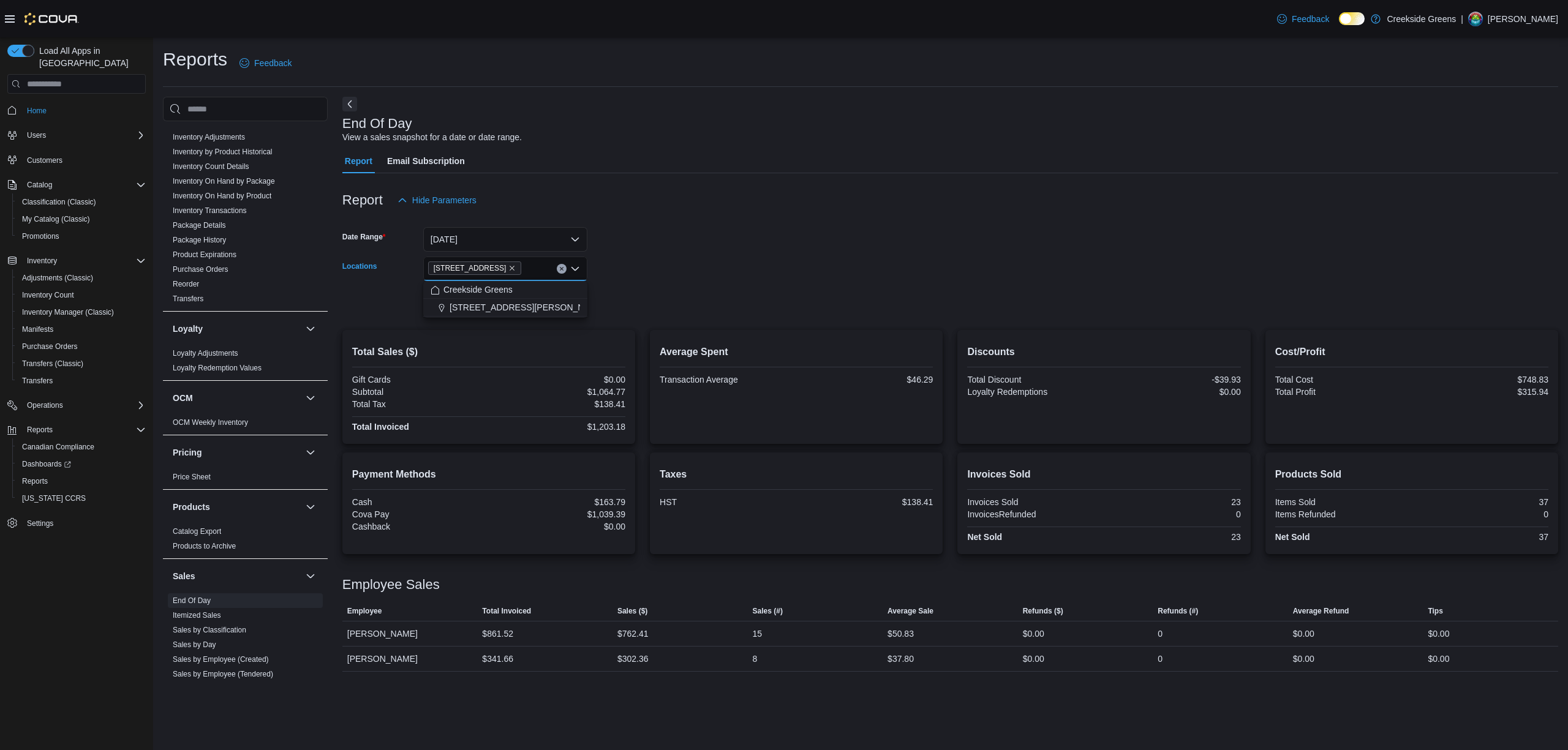
click at [814, 287] on div at bounding box center [950, 286] width 1216 height 10
click at [572, 297] on span "Run Report" at bounding box center [553, 302] width 44 height 12
click at [508, 266] on icon "Remove 1192 Bank Street from selection in this group" at bounding box center [512, 268] width 7 height 7
click at [30, 106] on span "Home" at bounding box center [36, 111] width 20 height 10
